Goal: Task Accomplishment & Management: Manage account settings

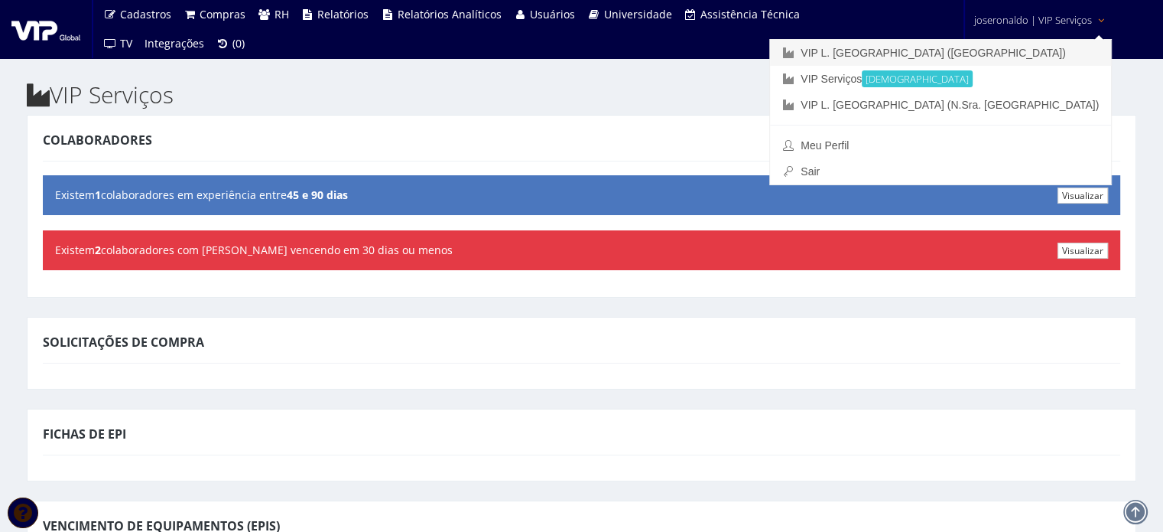
click at [1024, 55] on link "VIP L. [GEOGRAPHIC_DATA] ([GEOGRAPHIC_DATA])" at bounding box center [940, 53] width 341 height 26
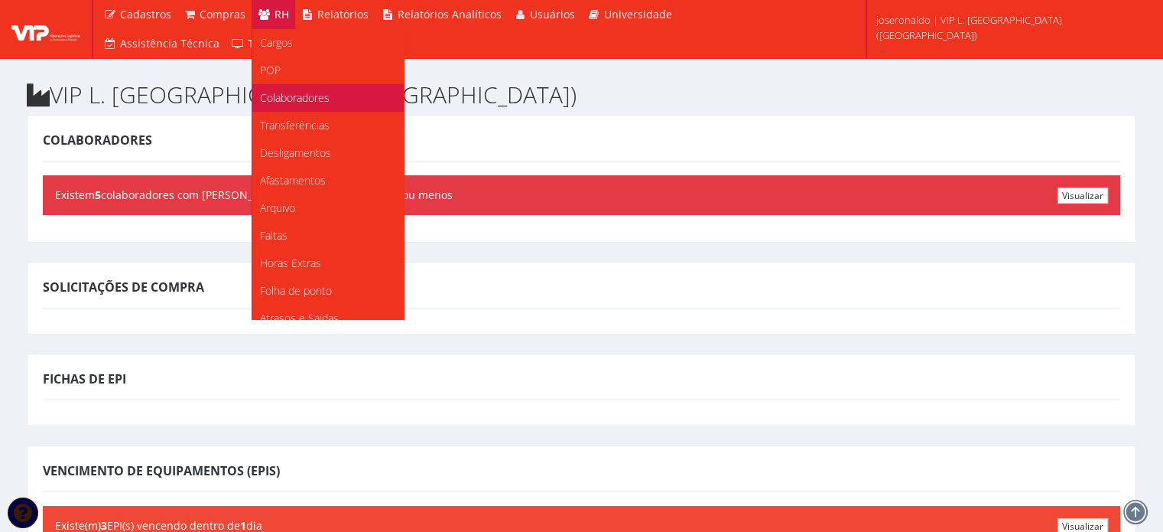
click at [290, 92] on span "Colaboradores" at bounding box center [295, 97] width 70 height 15
click at [270, 98] on span "Colaboradores" at bounding box center [295, 97] width 70 height 15
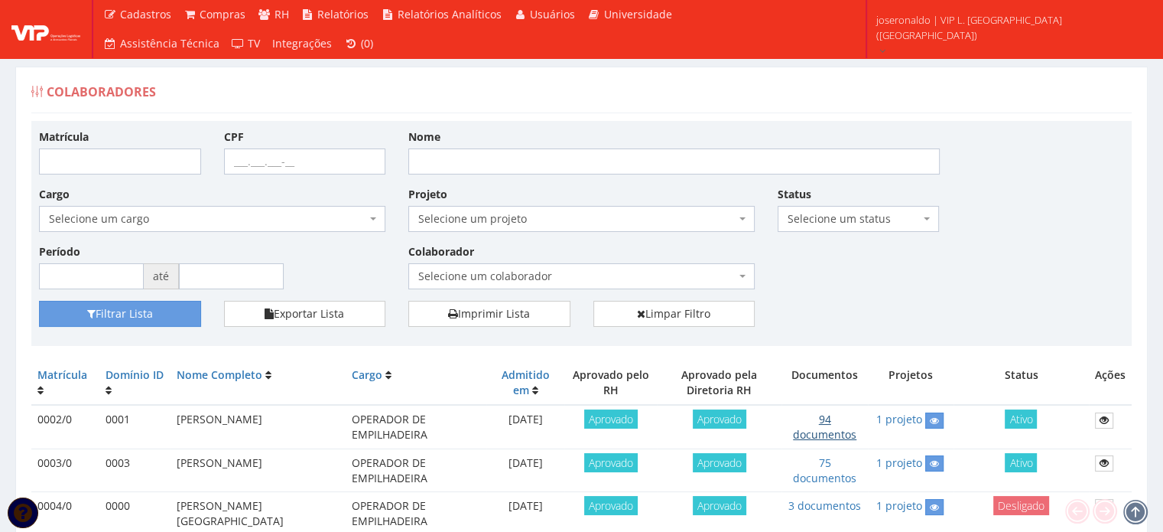
click at [825, 423] on link "94 documentos" at bounding box center [824, 426] width 63 height 30
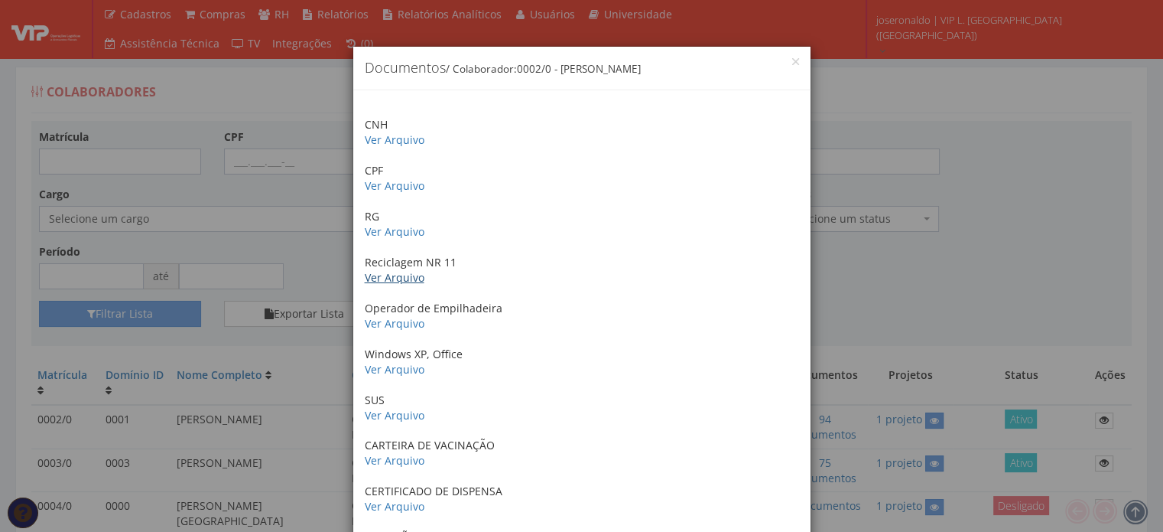
click at [398, 275] on link "Ver Arquivo" at bounding box center [395, 277] width 60 height 15
click at [391, 324] on link "Ver Arquivo" at bounding box center [395, 323] width 60 height 15
click at [884, 105] on div "× Documentos / Colaborador: 0002/0 - DEIDIVAN SANTOS LIMA CNH Ver Arquivo CPF V…" at bounding box center [581, 266] width 1163 height 532
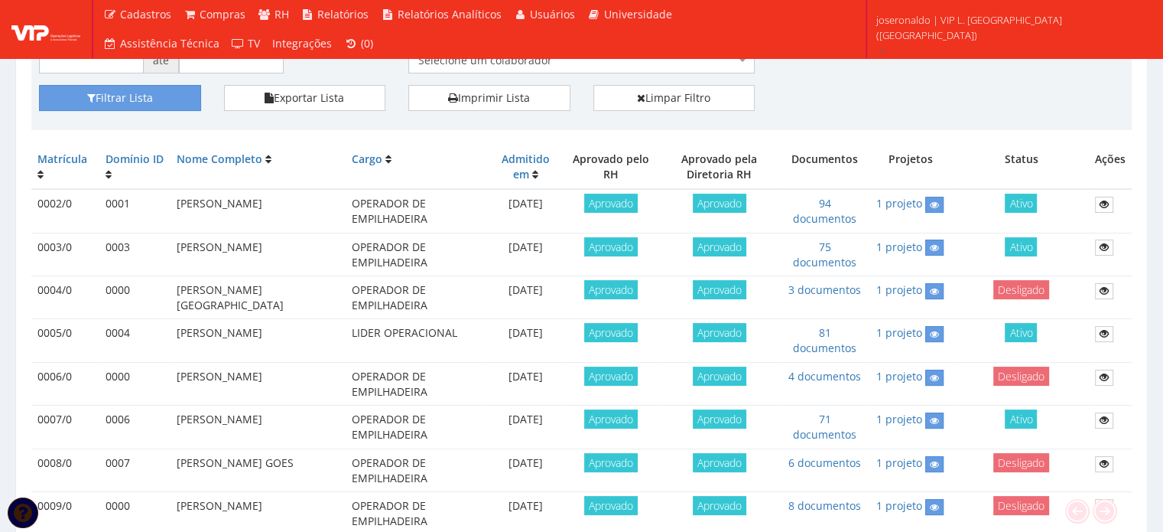
scroll to position [229, 0]
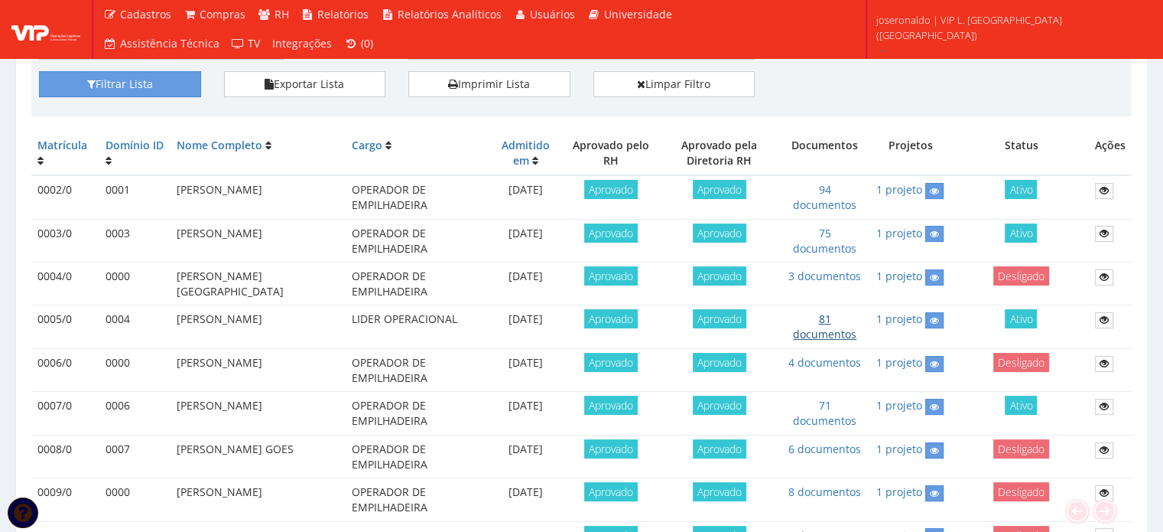
click at [823, 313] on link "81 documentos" at bounding box center [824, 326] width 63 height 30
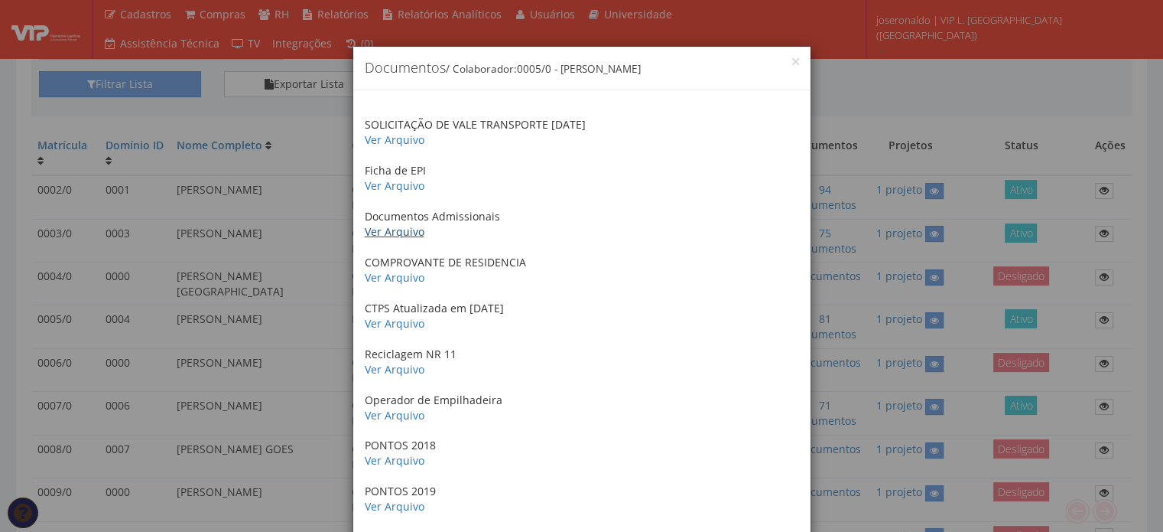
click at [396, 231] on link "Ver Arquivo" at bounding box center [395, 231] width 60 height 15
click at [399, 412] on link "Ver Arquivo" at bounding box center [395, 415] width 60 height 15
